Goal: Obtain resource: Download file/media

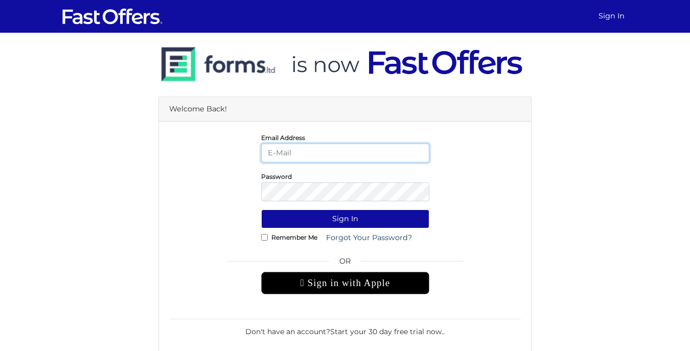
type input "[PERSON_NAME][EMAIL_ADDRESS][DOMAIN_NAME]"
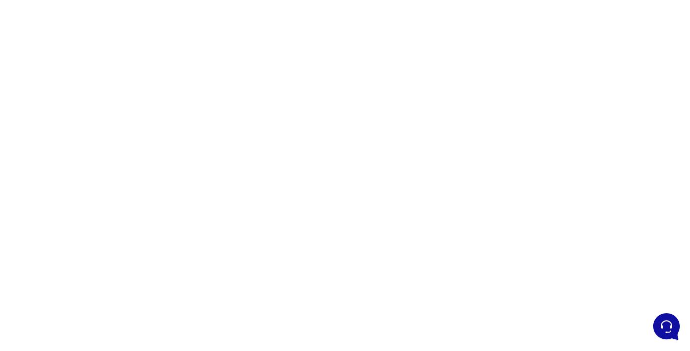
scroll to position [136, 0]
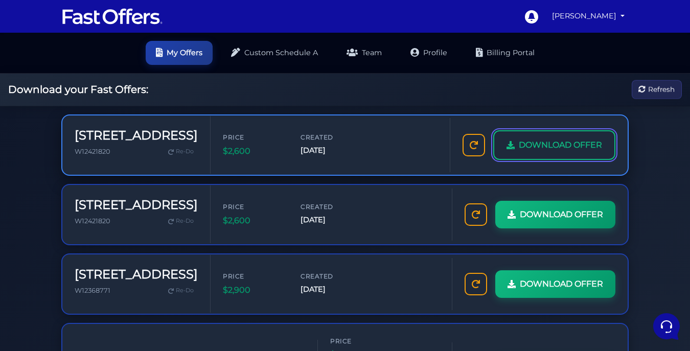
click at [574, 144] on span "DOWNLOAD OFFER" at bounding box center [559, 144] width 83 height 13
